Goal: Transaction & Acquisition: Purchase product/service

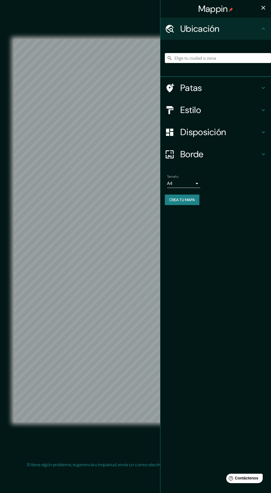
click at [196, 183] on body "Mappin Ubicación Patas Estilo Disposición Borde Elige un borde. Consejo : puede…" at bounding box center [135, 246] width 271 height 493
click at [191, 182] on div at bounding box center [135, 246] width 271 height 493
click at [192, 185] on body "Mappin Ubicación Patas Estilo Disposición Borde Elige un borde. Consejo : puede…" at bounding box center [135, 246] width 271 height 493
click at [193, 201] on li "A3" at bounding box center [183, 205] width 33 height 10
click at [232, 127] on h4 "Disposición" at bounding box center [220, 132] width 80 height 11
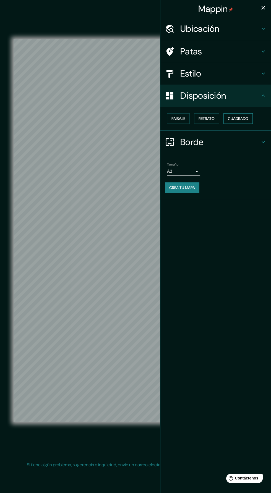
click at [242, 117] on font "Cuadrado" at bounding box center [238, 118] width 20 height 5
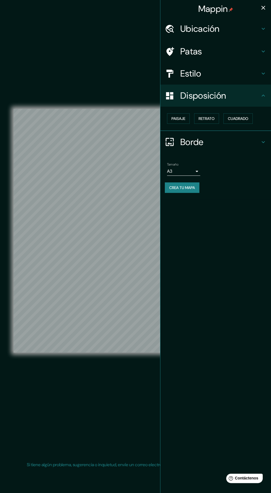
click at [253, 20] on div "Ubicación" at bounding box center [215, 29] width 111 height 22
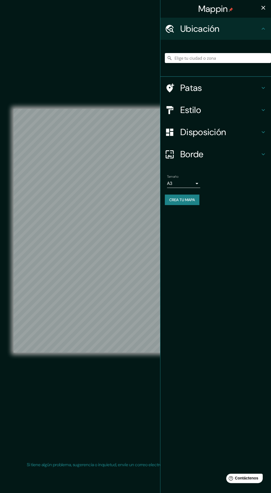
click at [260, 8] on icon "button" at bounding box center [263, 7] width 7 height 7
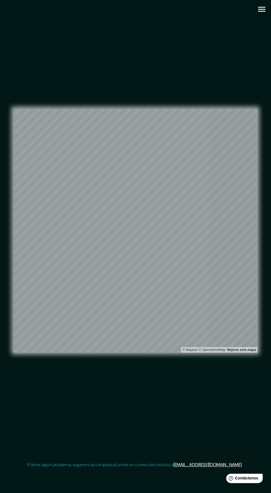
click at [261, 9] on icon "button" at bounding box center [261, 9] width 7 height 5
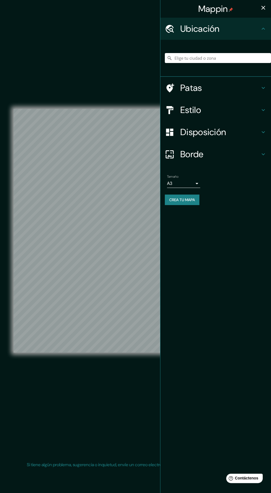
click at [198, 195] on button "Crea tu mapa" at bounding box center [182, 200] width 35 height 11
click at [261, 4] on icon "button" at bounding box center [263, 7] width 7 height 7
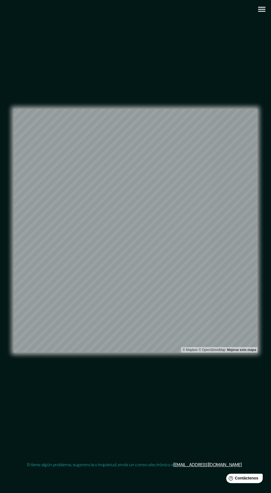
click at [261, 9] on icon "button" at bounding box center [261, 9] width 7 height 5
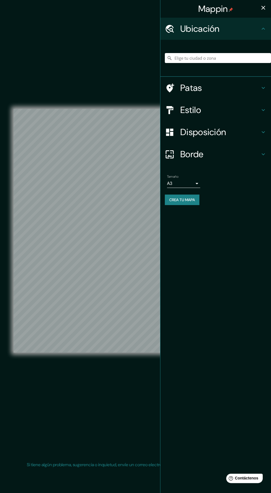
click at [263, 7] on icon "button" at bounding box center [263, 8] width 4 height 4
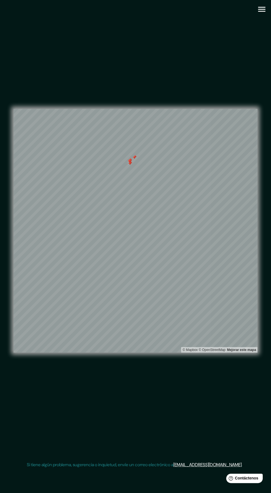
click at [129, 166] on div at bounding box center [130, 163] width 4 height 4
click at [127, 164] on div at bounding box center [129, 161] width 4 height 4
click at [130, 163] on div at bounding box center [129, 160] width 4 height 4
click at [133, 159] on div at bounding box center [134, 157] width 4 height 4
click at [257, 13] on icon "button" at bounding box center [262, 9] width 10 height 10
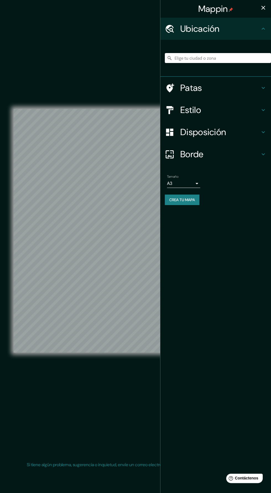
click at [195, 200] on font "Crea tu mapa" at bounding box center [182, 199] width 26 height 5
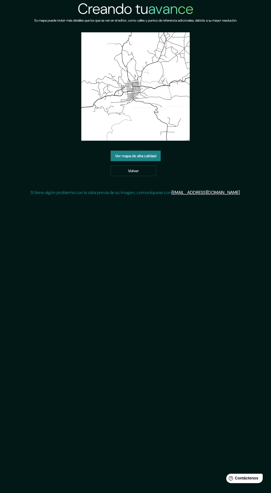
click at [118, 154] on font "Ver mapa de alta calidad" at bounding box center [135, 155] width 41 height 5
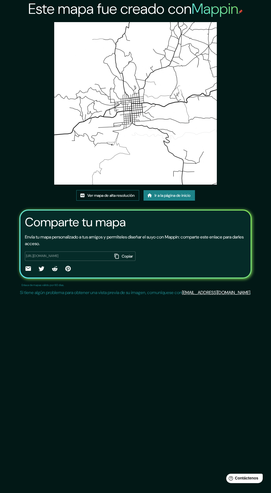
click at [99, 195] on font "Ver mapa de alta resolución" at bounding box center [110, 195] width 47 height 5
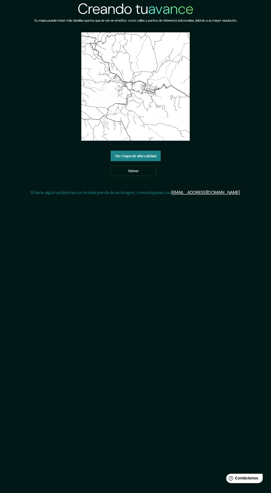
click at [121, 158] on font "Ver mapa de alta calidad" at bounding box center [135, 155] width 41 height 5
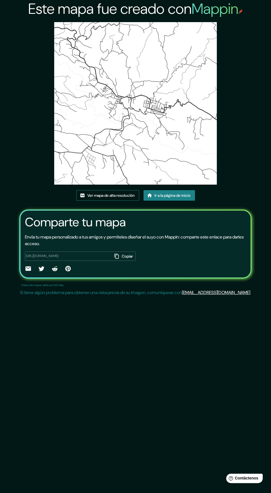
click at [90, 192] on font "Ver mapa de alta resolución" at bounding box center [110, 195] width 47 height 7
